Goal: Transaction & Acquisition: Purchase product/service

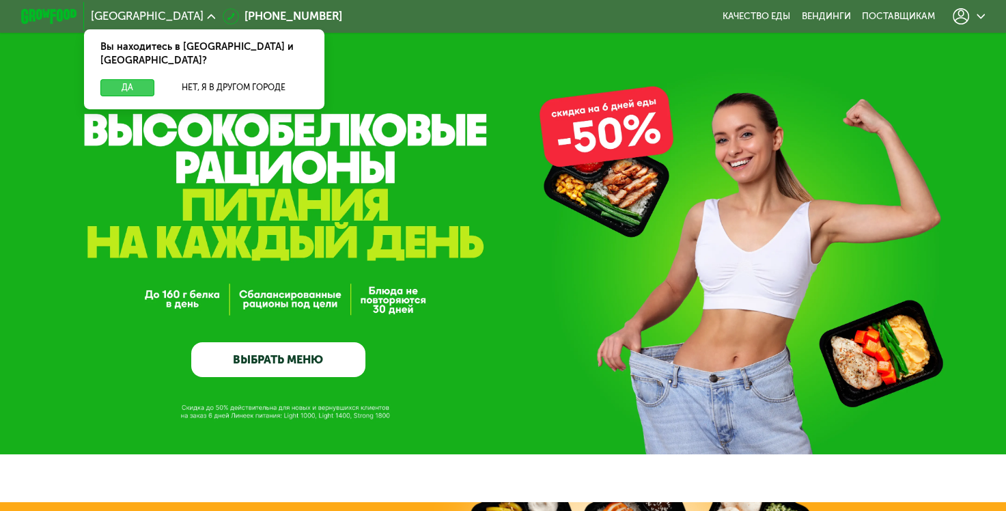
click at [139, 79] on button "Да" at bounding box center [127, 87] width 54 height 17
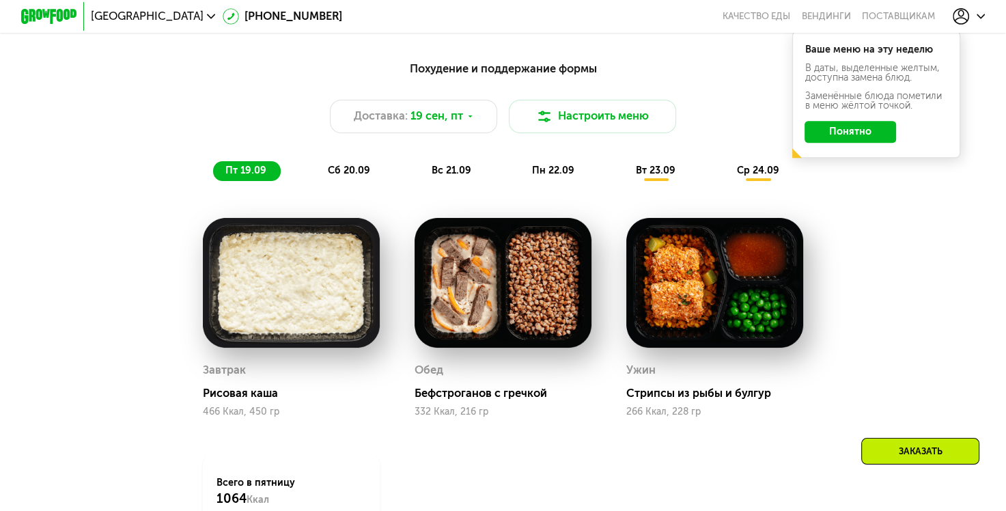
scroll to position [1092, 0]
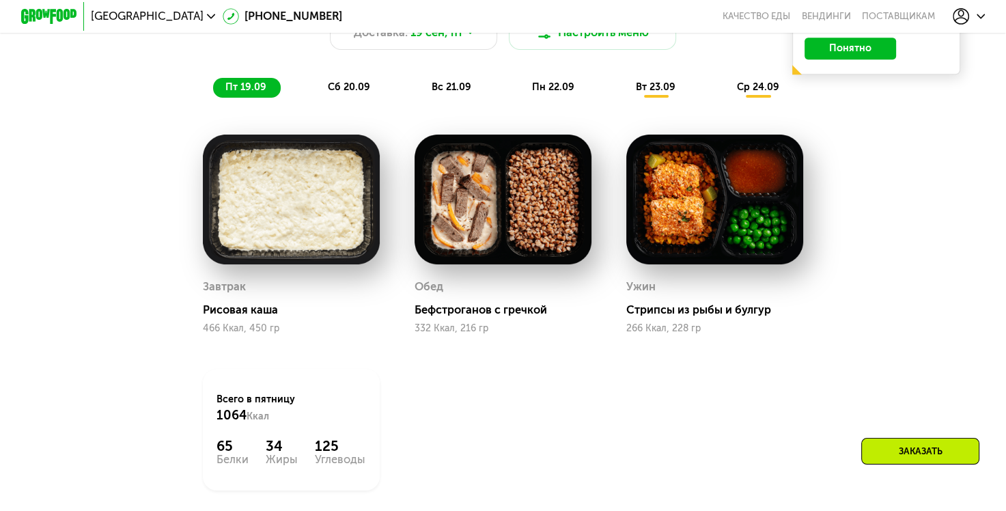
click at [895, 451] on div "Заказать" at bounding box center [920, 451] width 118 height 27
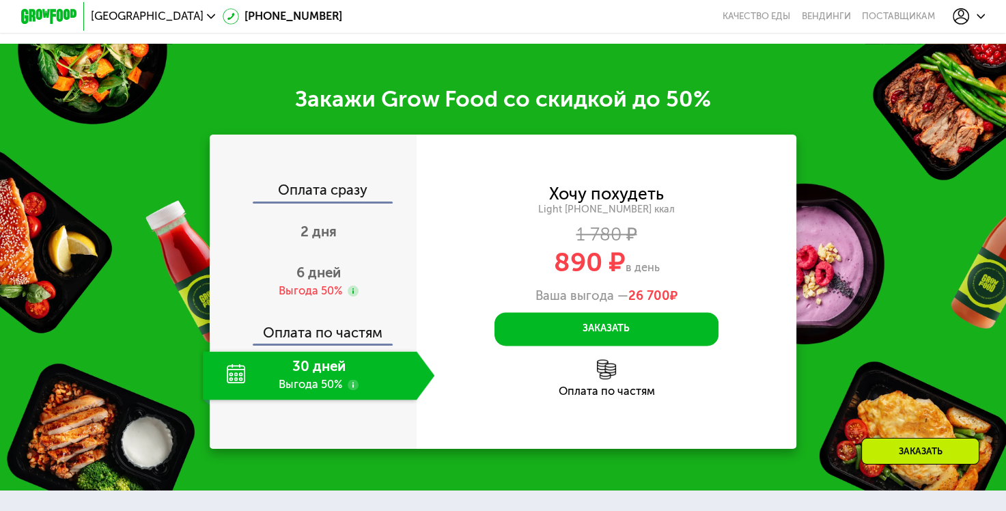
scroll to position [1687, 0]
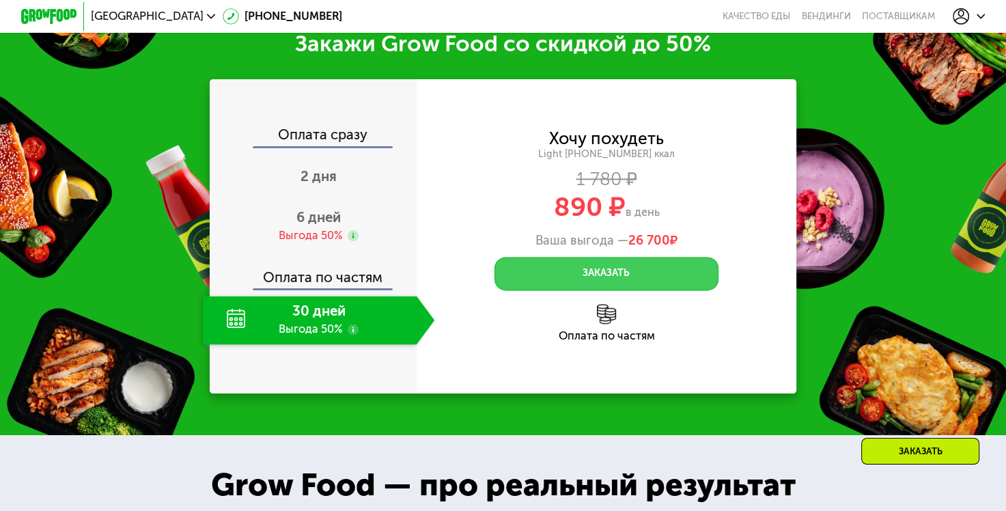
click at [615, 289] on button "Заказать" at bounding box center [605, 273] width 223 height 33
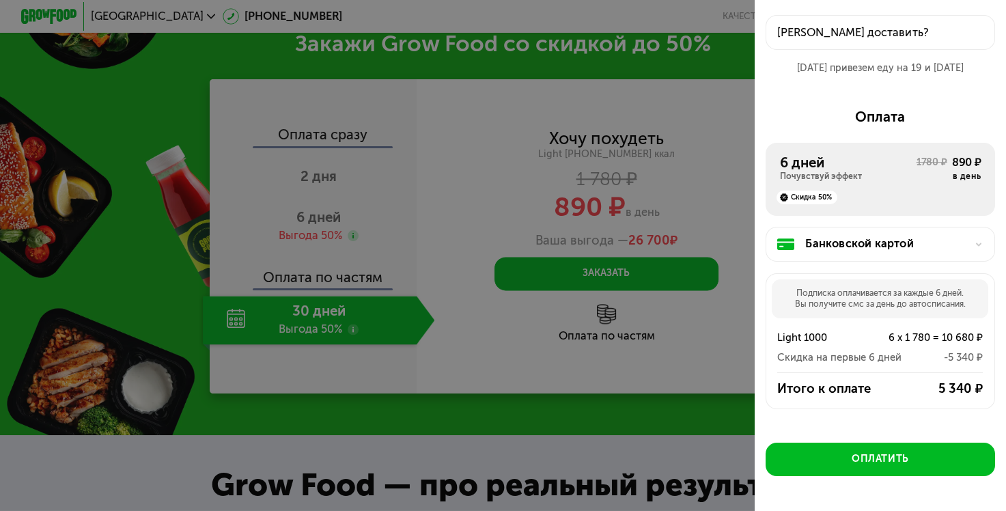
scroll to position [109, 0]
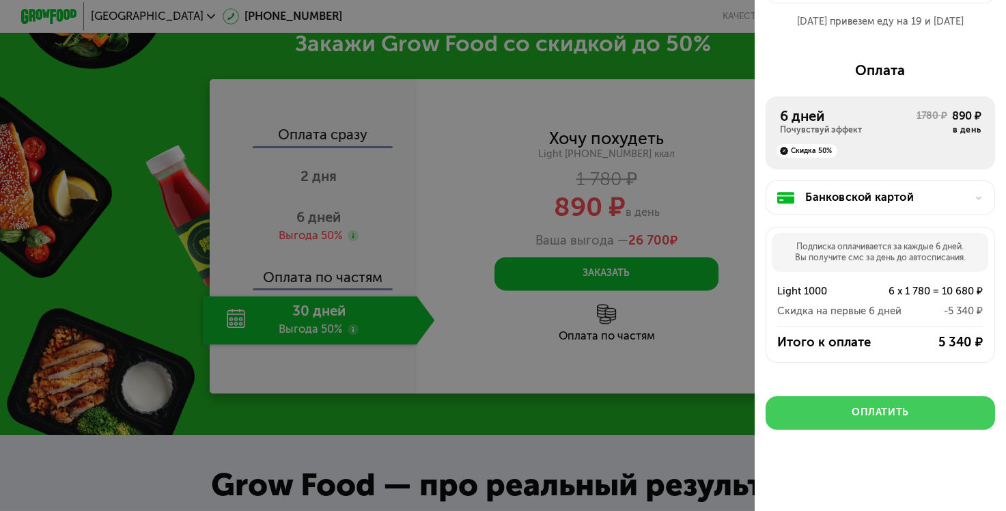
click at [877, 408] on div "Оплатить" at bounding box center [879, 413] width 57 height 14
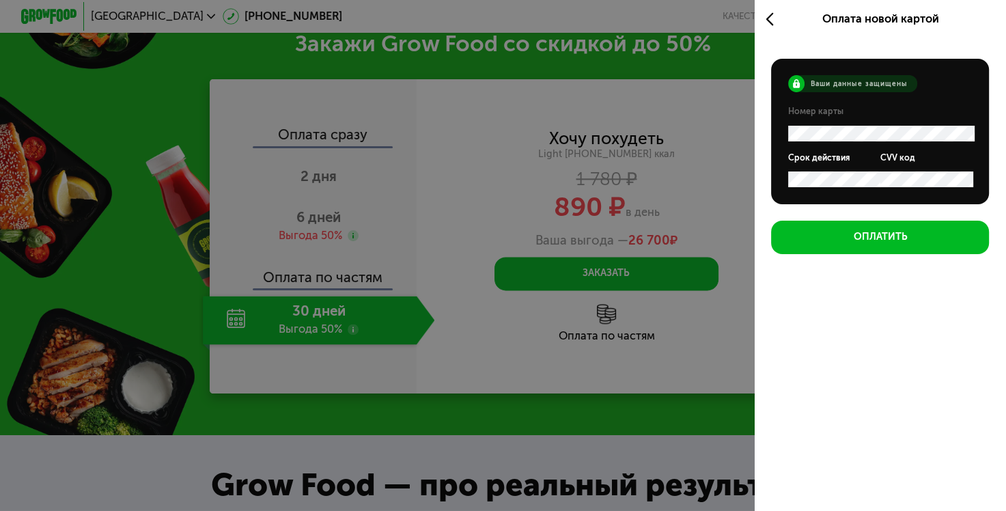
scroll to position [0, 0]
click at [766, 17] on use at bounding box center [770, 19] width 8 height 13
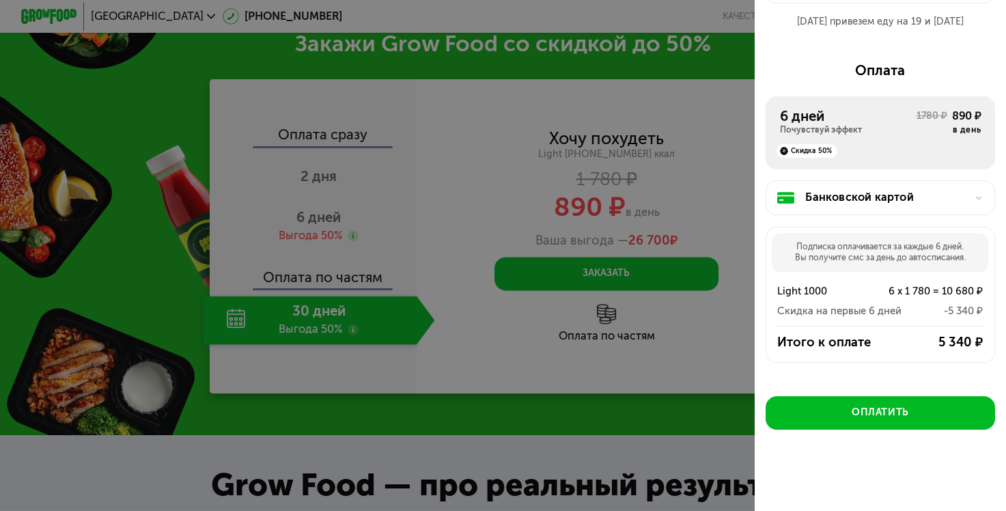
click at [903, 204] on div "Банковской картой" at bounding box center [879, 197] width 229 height 35
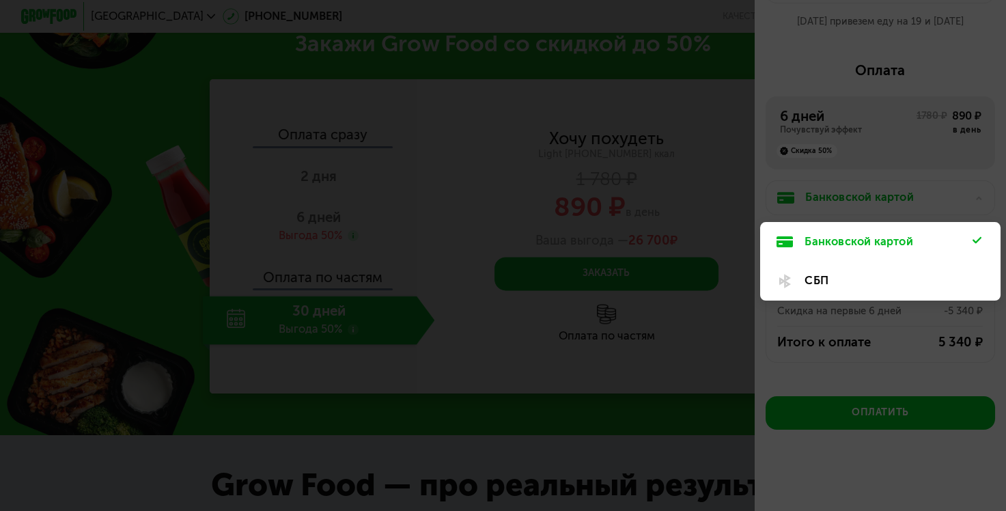
click at [877, 272] on div "СБП" at bounding box center [888, 280] width 168 height 17
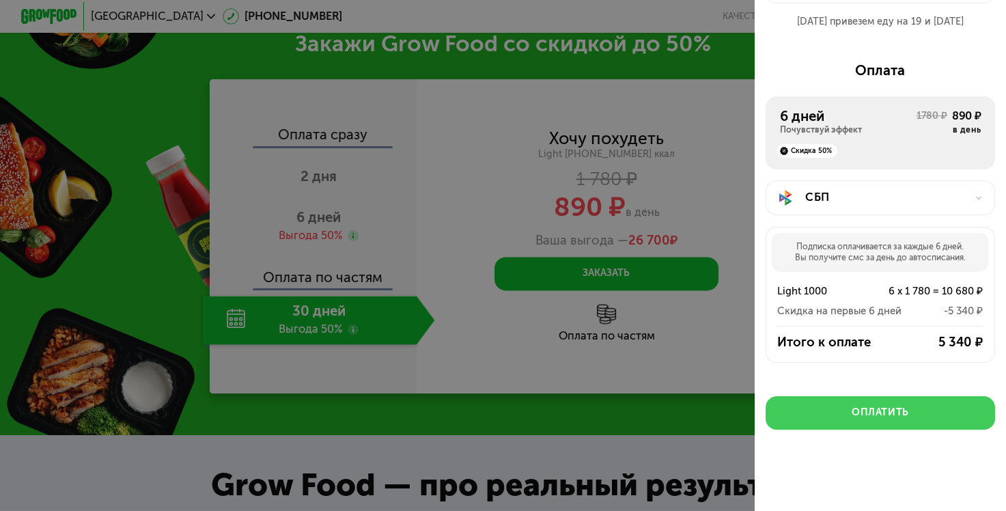
click at [889, 413] on div "Оплатить" at bounding box center [879, 413] width 57 height 14
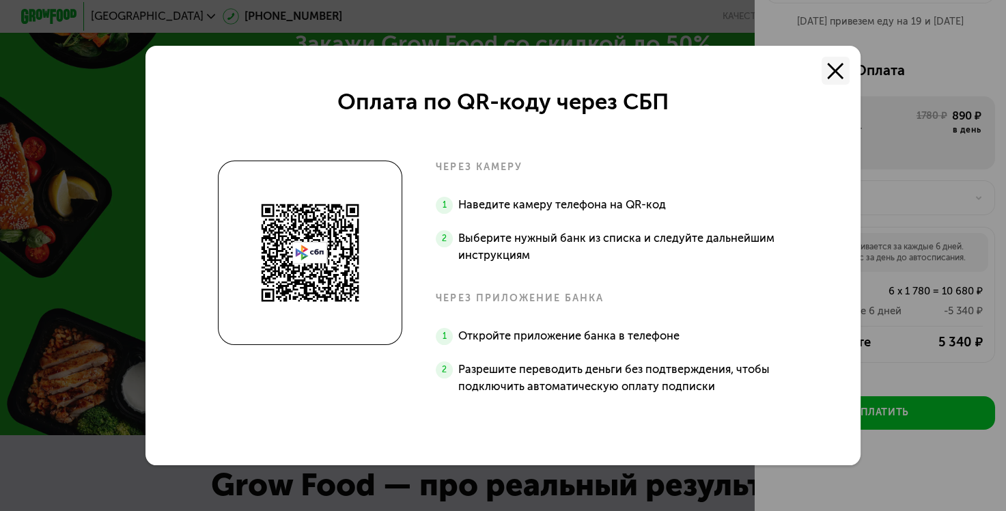
click at [847, 61] on button at bounding box center [835, 71] width 28 height 28
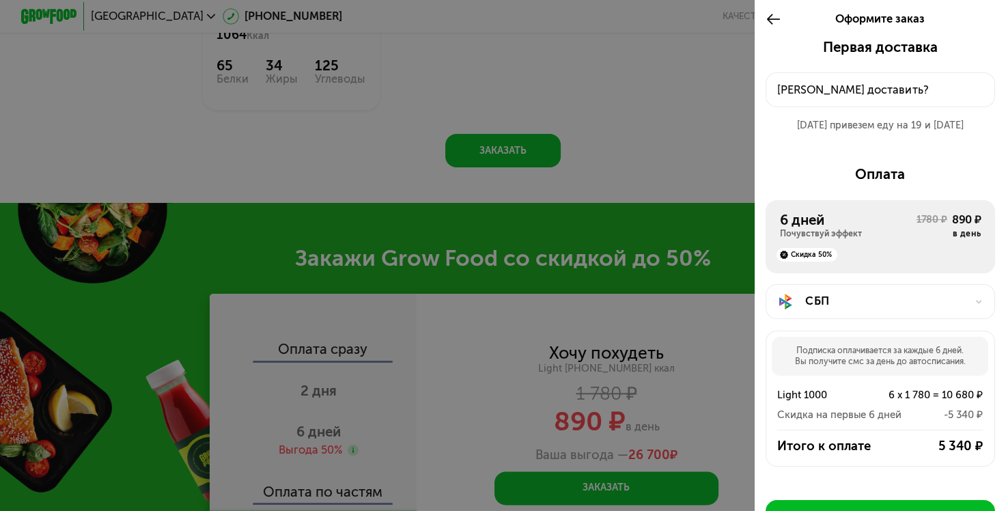
scroll to position [1414, 0]
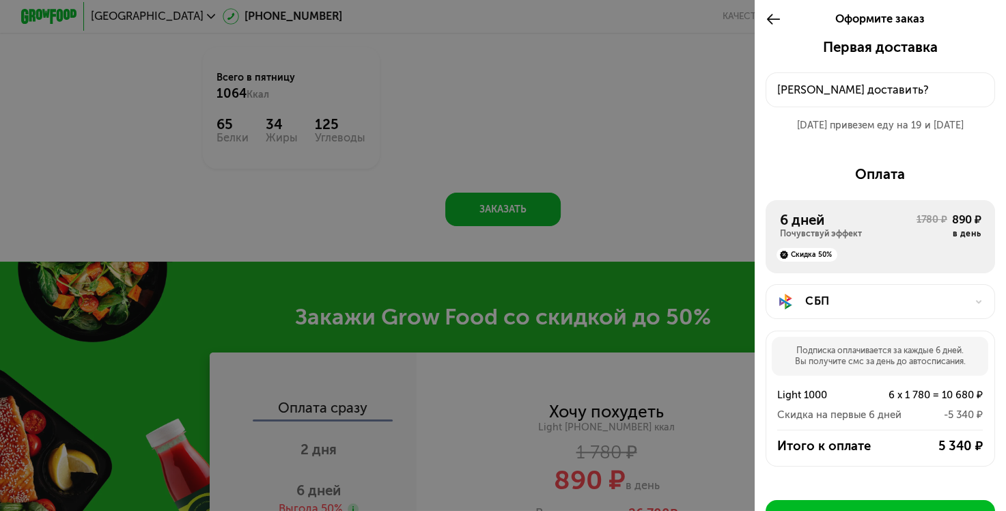
click at [767, 18] on use at bounding box center [773, 19] width 13 height 11
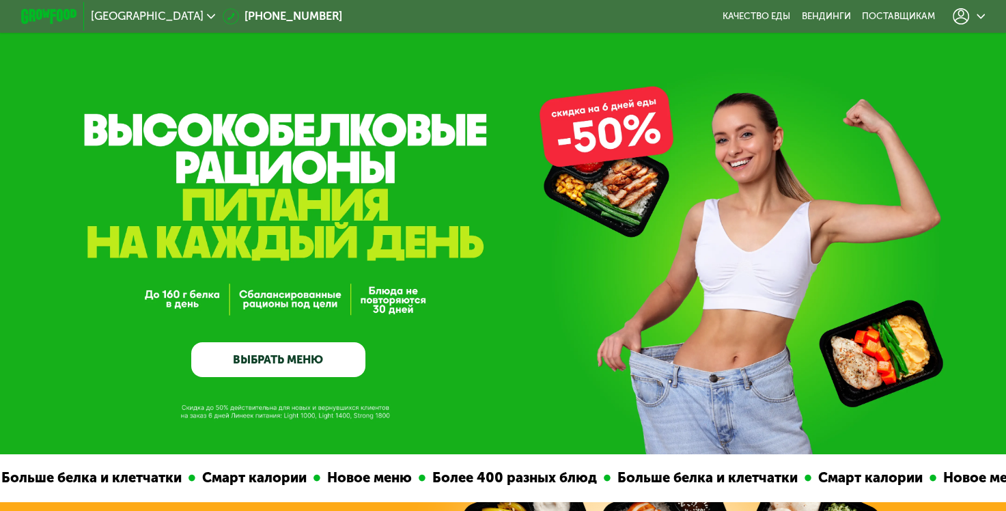
click at [991, 14] on div at bounding box center [969, 16] width 46 height 31
click at [985, 14] on icon at bounding box center [980, 16] width 8 height 8
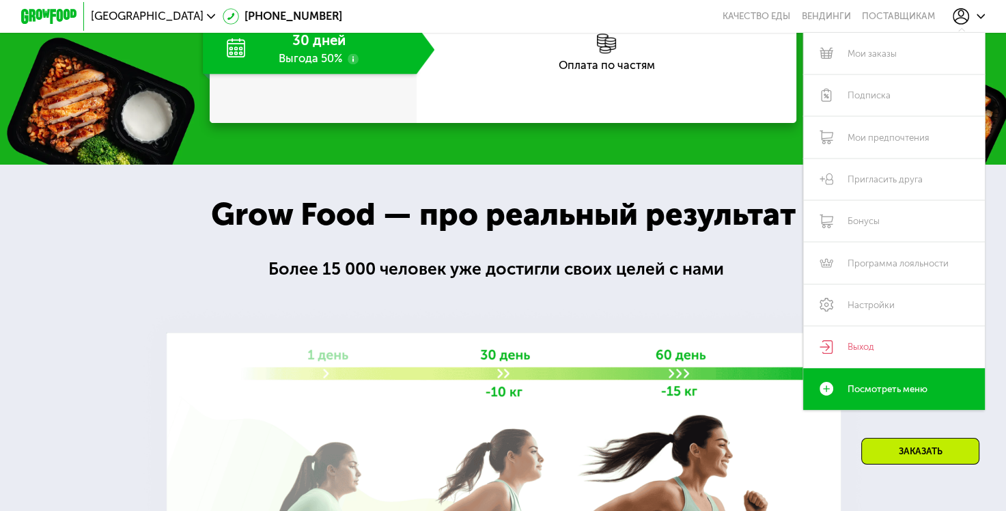
scroll to position [1855, 0]
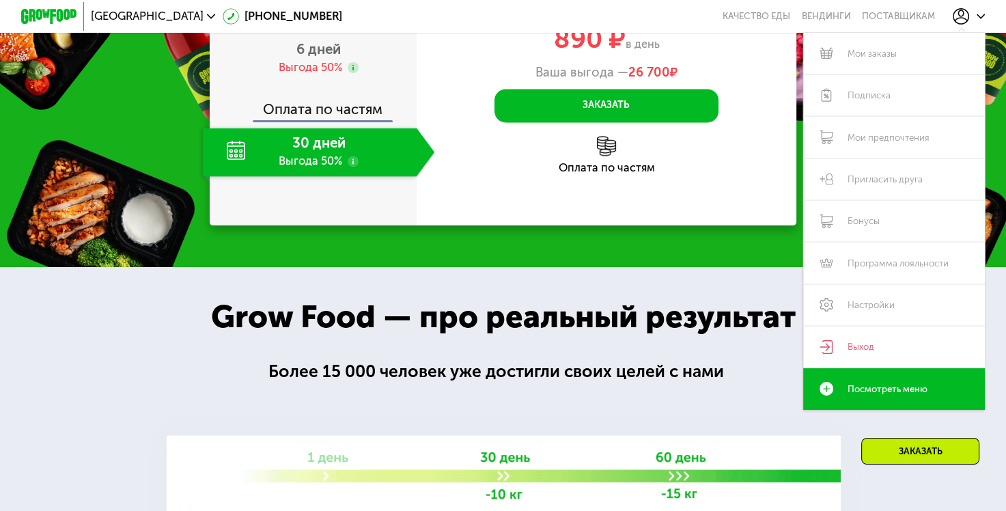
click at [771, 80] on div "Ваша выгода — 26 700 ₽" at bounding box center [606, 72] width 380 height 15
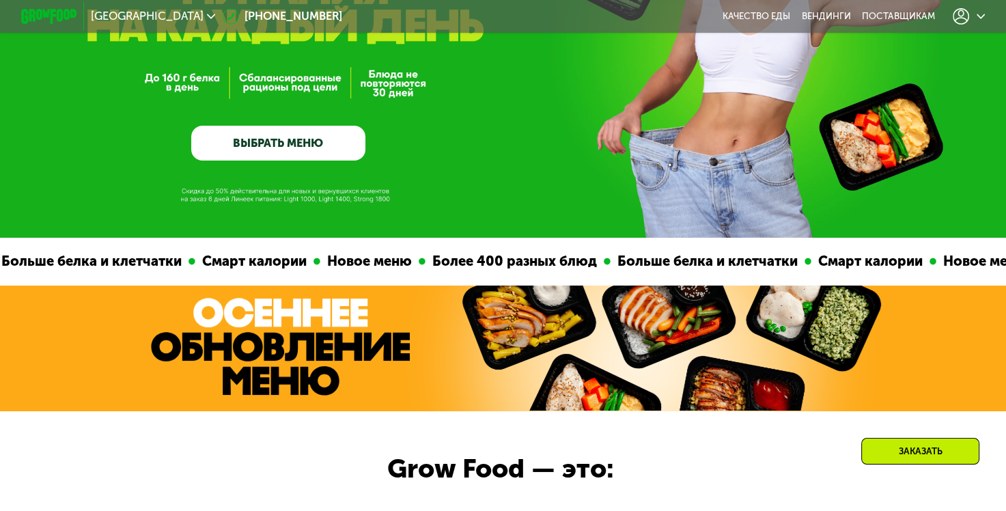
scroll to position [0, 0]
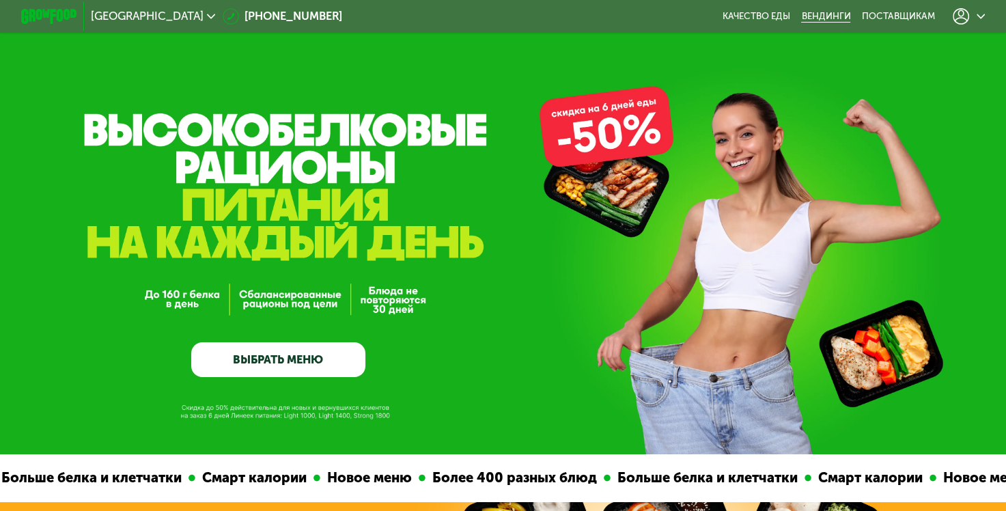
click at [836, 16] on link "Вендинги" at bounding box center [825, 16] width 49 height 11
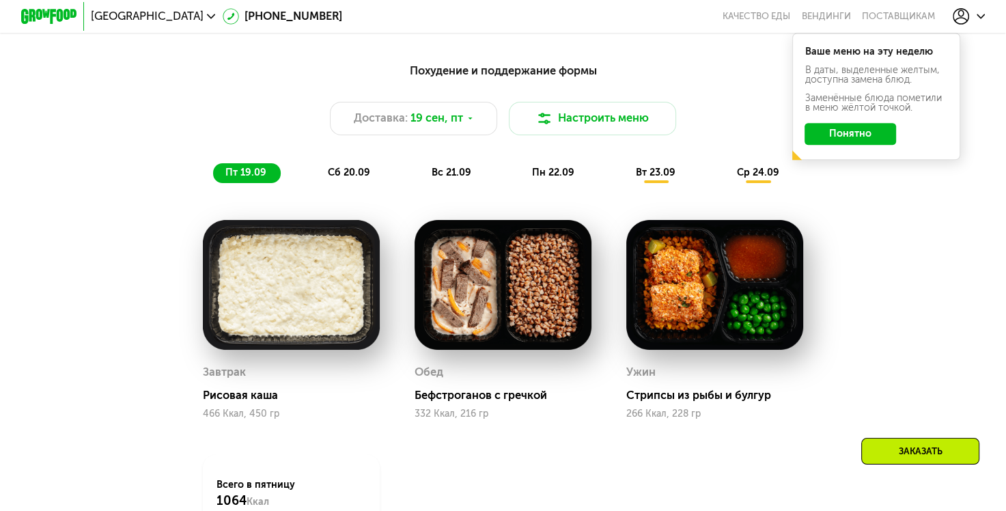
scroll to position [1092, 0]
